Goal: Check status: Check status

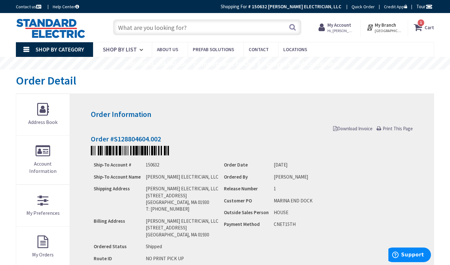
click at [338, 24] on strong "My Account" at bounding box center [339, 25] width 24 height 6
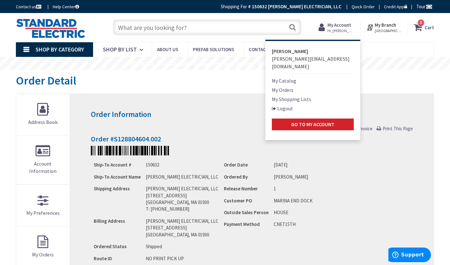
click at [338, 24] on strong "My Account" at bounding box center [339, 25] width 24 height 6
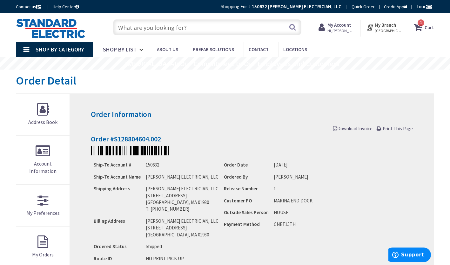
click at [338, 24] on strong "My Account" at bounding box center [339, 25] width 24 height 6
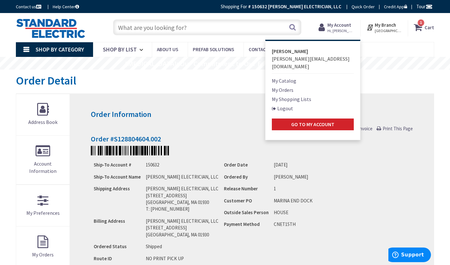
click at [283, 86] on link "My Orders" at bounding box center [283, 90] width 22 height 8
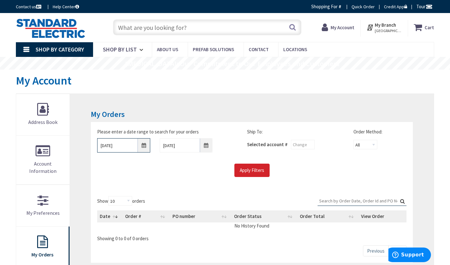
click at [142, 151] on input "9/30/2025" at bounding box center [123, 145] width 53 height 14
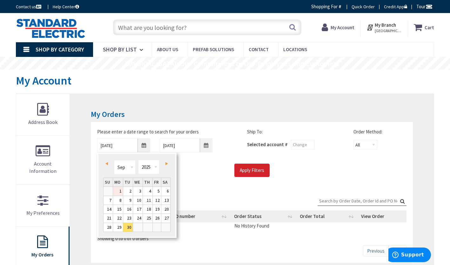
click at [121, 192] on link "1" at bounding box center [118, 191] width 10 height 9
type input "09/01/2025"
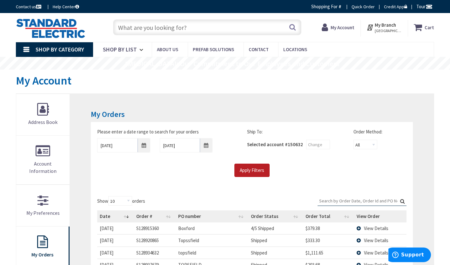
click at [258, 171] on input "Apply Filters" at bounding box center [251, 169] width 35 height 13
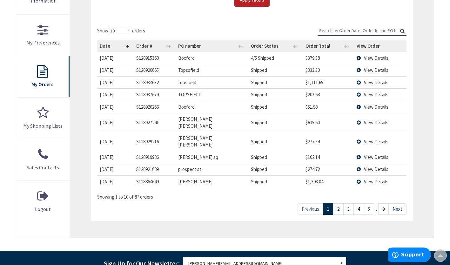
scroll to position [170, 0]
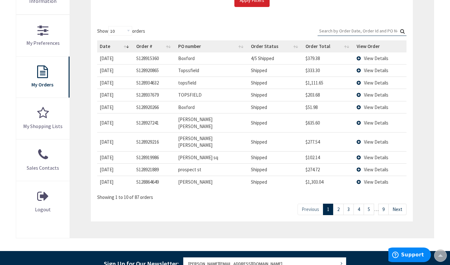
click at [384, 203] on link "9" at bounding box center [383, 208] width 10 height 11
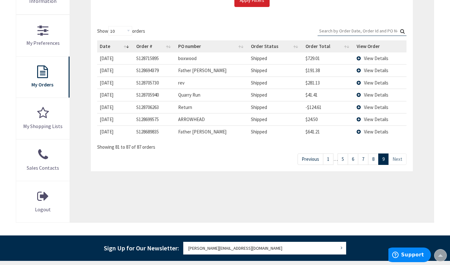
click at [397, 160] on link "Next" at bounding box center [397, 158] width 18 height 11
click at [374, 159] on link "8" at bounding box center [373, 158] width 10 height 11
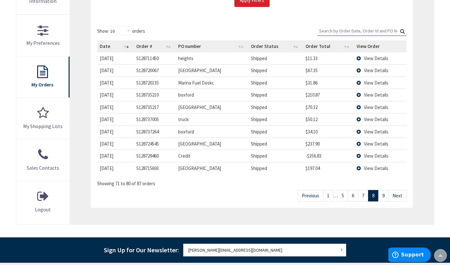
click at [364, 191] on link "7" at bounding box center [363, 195] width 10 height 11
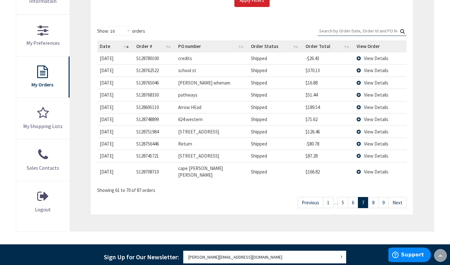
click at [357, 197] on link "6" at bounding box center [353, 202] width 10 height 11
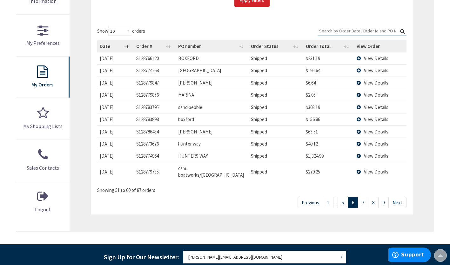
click at [346, 197] on link "5" at bounding box center [342, 202] width 10 height 11
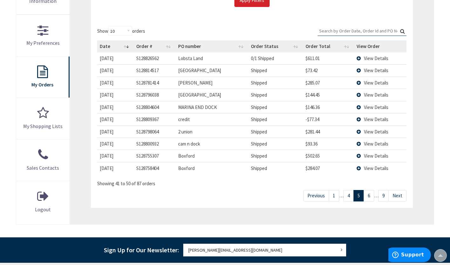
click at [346, 196] on link "4" at bounding box center [348, 195] width 10 height 11
click at [348, 197] on link "3" at bounding box center [348, 195] width 10 height 11
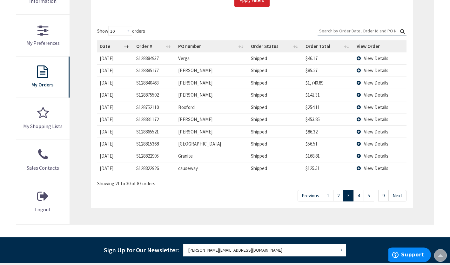
click at [338, 196] on link "2" at bounding box center [338, 195] width 10 height 11
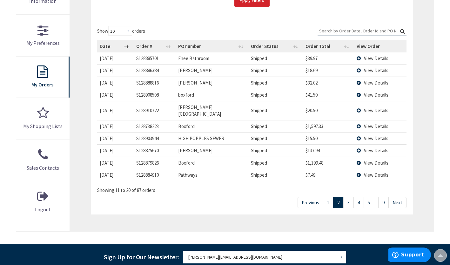
click at [329, 197] on link "1" at bounding box center [328, 202] width 10 height 11
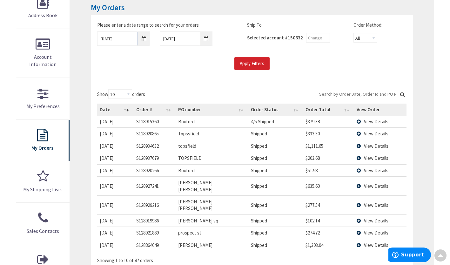
scroll to position [113, 0]
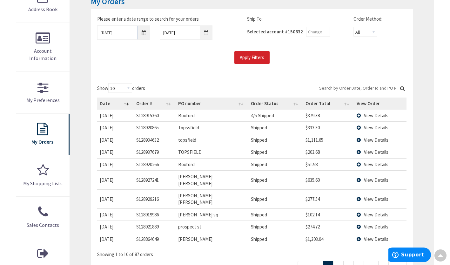
click at [369, 90] on input "Search:" at bounding box center [361, 88] width 89 height 10
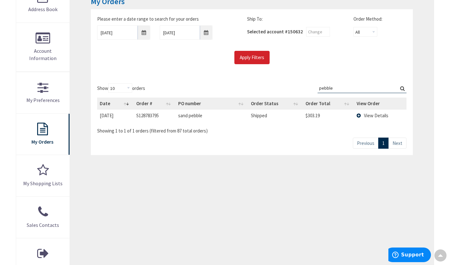
click at [376, 115] on span "View Details" at bounding box center [376, 115] width 24 height 6
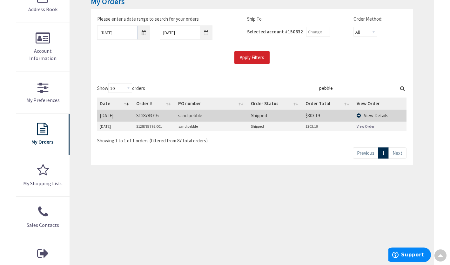
click at [362, 126] on link "View Order" at bounding box center [365, 125] width 18 height 5
click at [329, 90] on input "pebble" at bounding box center [361, 88] width 89 height 10
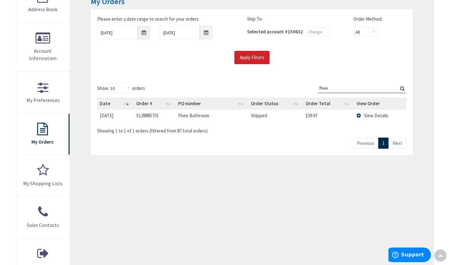
type input "fhee"
click at [368, 115] on span "View Details" at bounding box center [376, 115] width 24 height 6
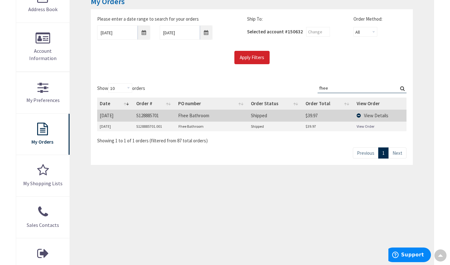
click at [363, 127] on link "View Order" at bounding box center [365, 125] width 18 height 5
